Goal: Information Seeking & Learning: Understand process/instructions

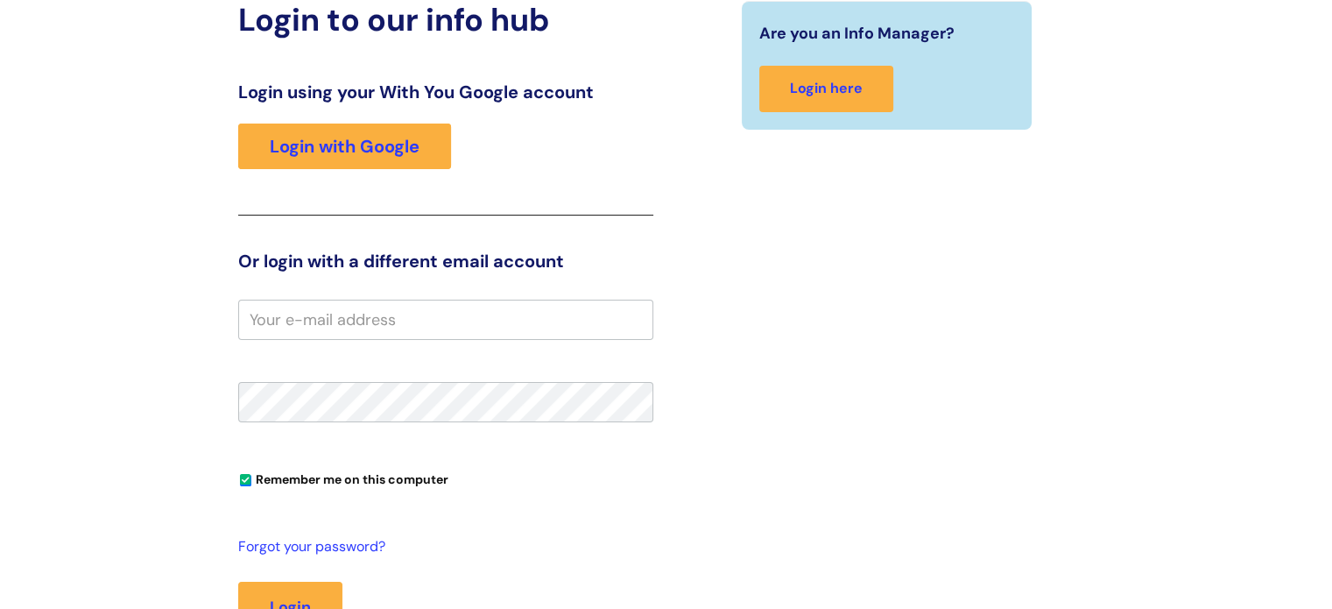
scroll to position [237, 0]
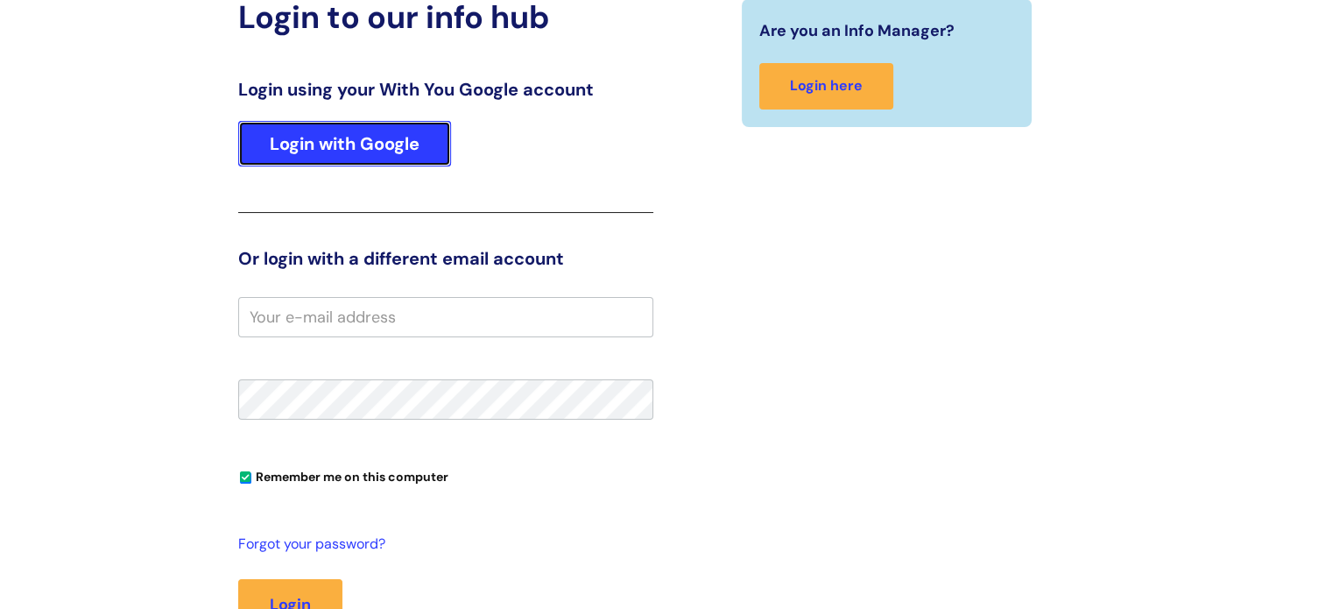
click at [418, 145] on link "Login with Google" at bounding box center [344, 144] width 213 height 46
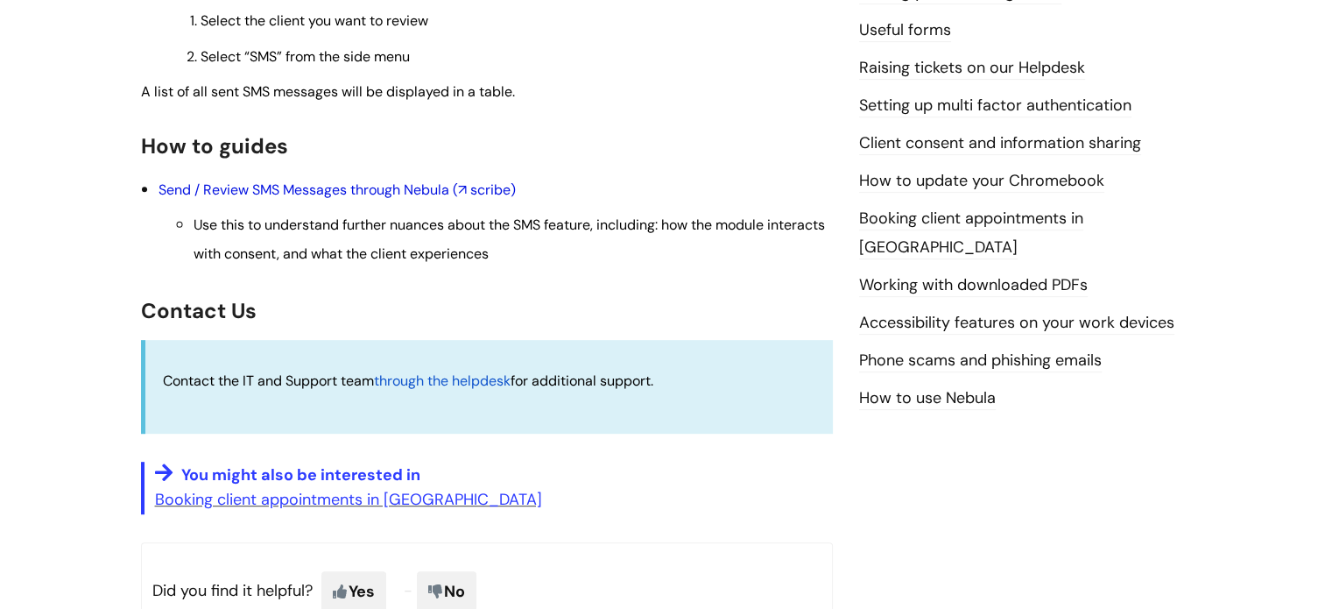
scroll to position [834, 0]
click at [463, 192] on link "Send / Review SMS Messages through Nebula (↗ scribe)" at bounding box center [337, 191] width 357 height 18
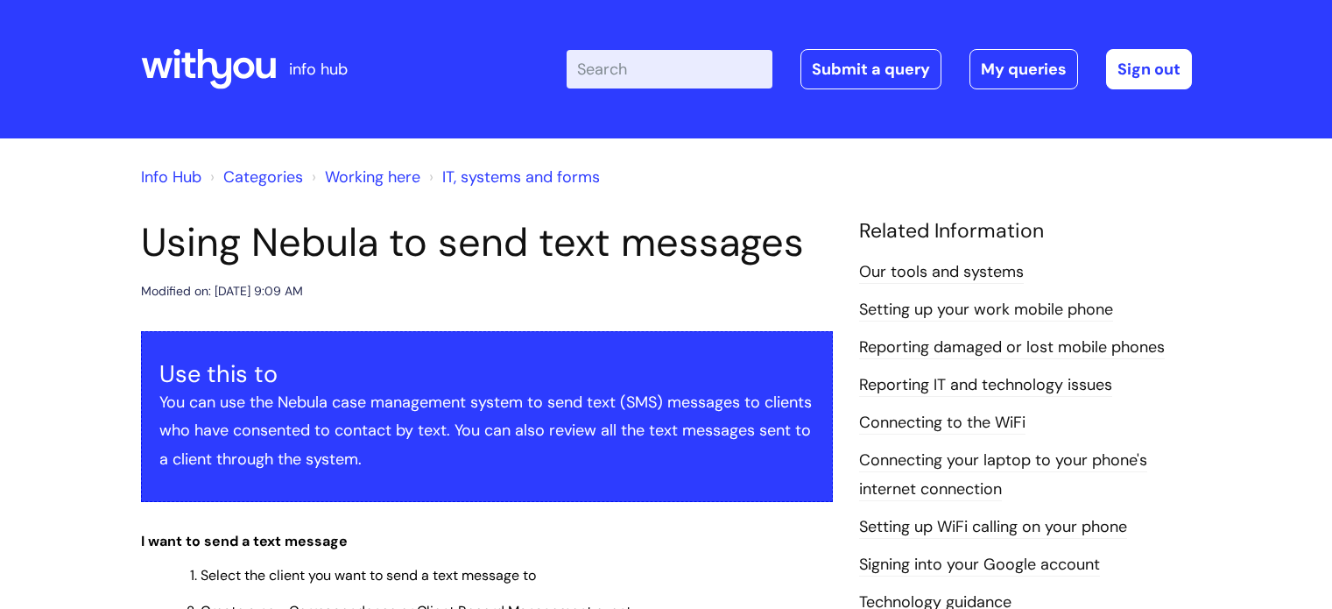
scroll to position [834, 0]
